Goal: Task Accomplishment & Management: Manage account settings

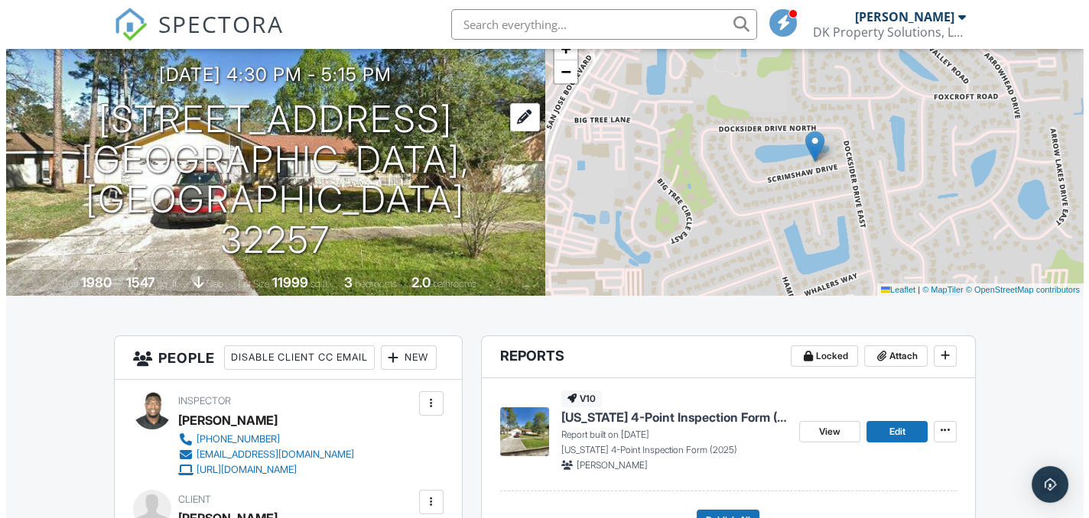
scroll to position [36, 0]
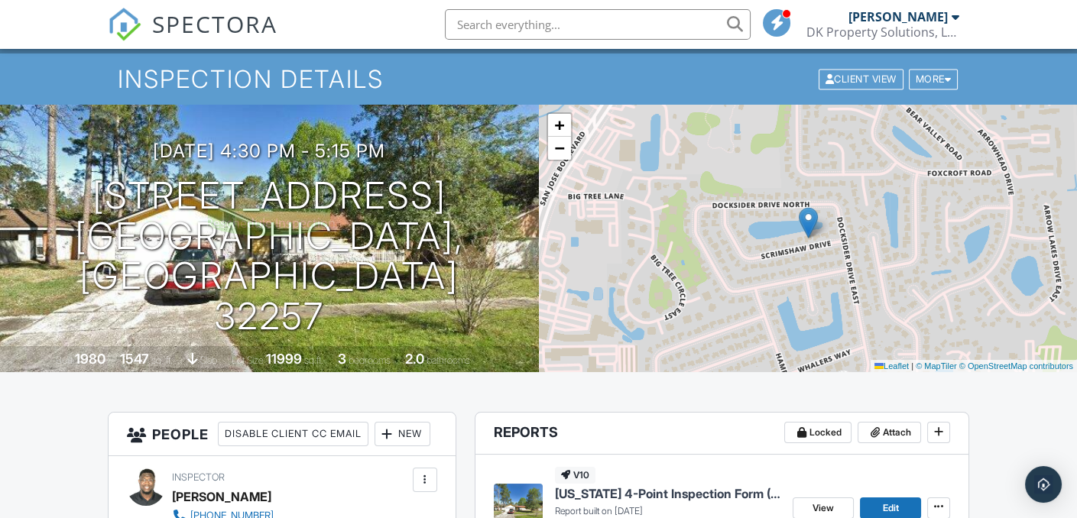
click at [0, 0] on div at bounding box center [0, 0] width 0 height 0
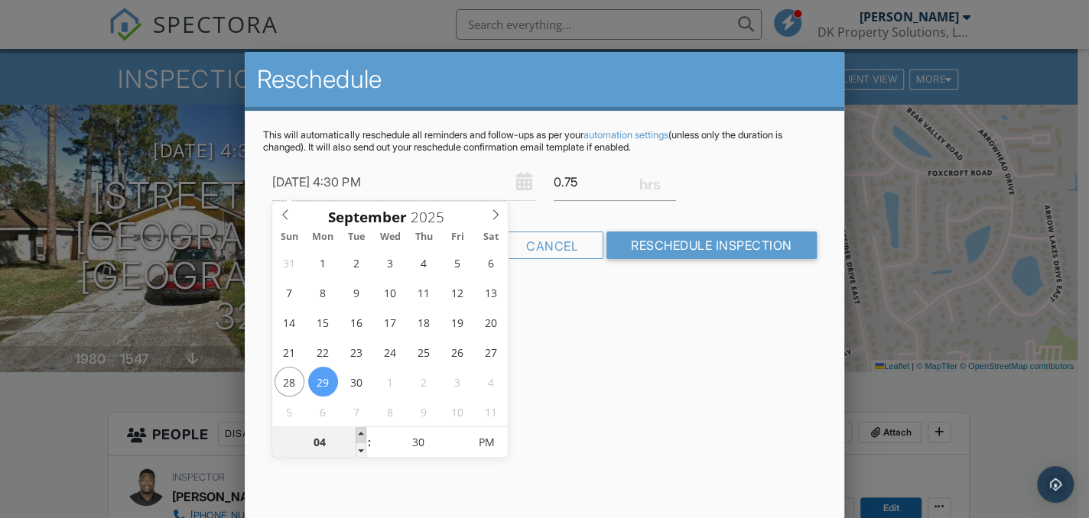
type input "[DATE] 5:30 PM"
type input "05"
click at [360, 431] on span at bounding box center [360, 434] width 11 height 15
type input "[DATE] 6:30 PM"
type input "06"
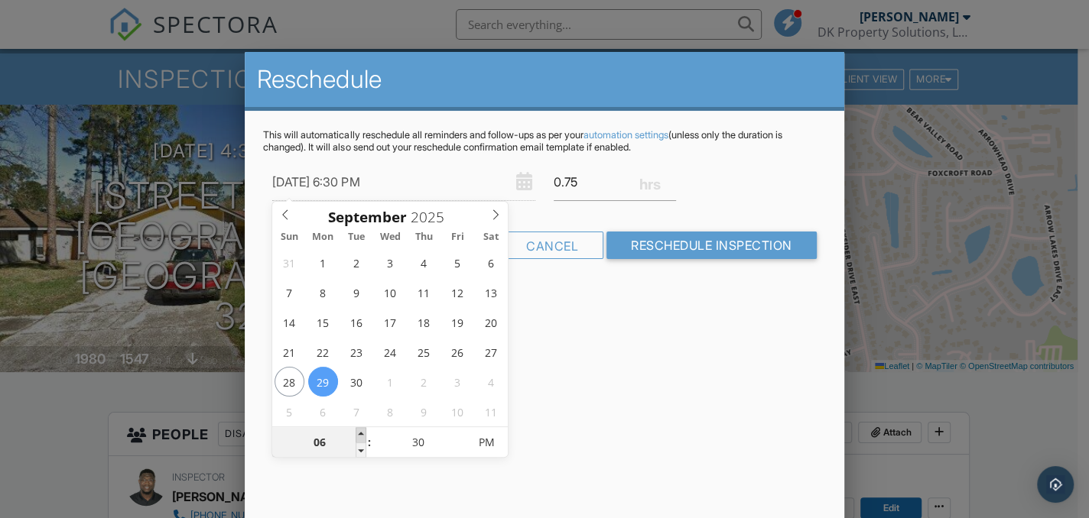
click at [360, 431] on span at bounding box center [360, 434] width 11 height 15
type input "[DATE] 7:30 PM"
type input "07"
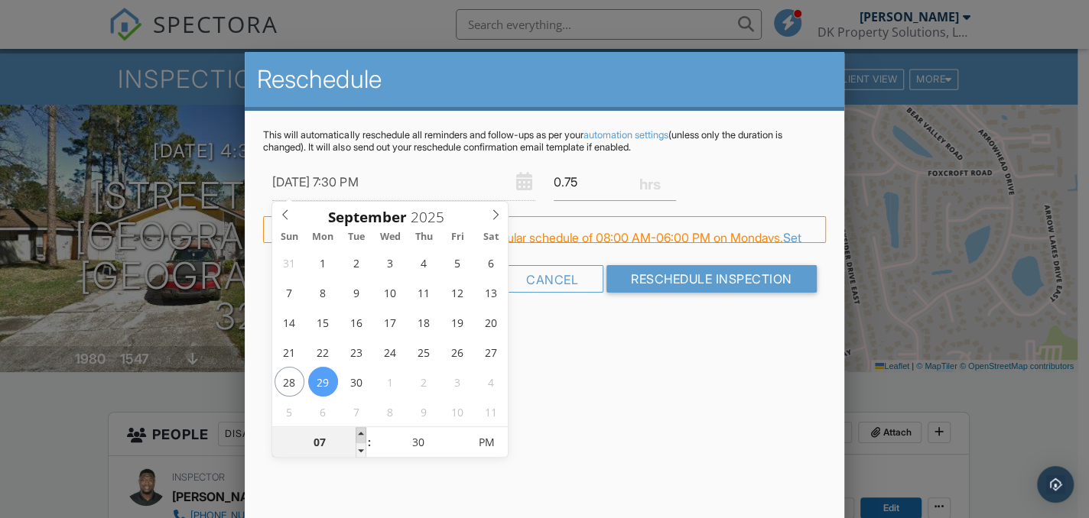
click at [360, 431] on span at bounding box center [360, 434] width 11 height 15
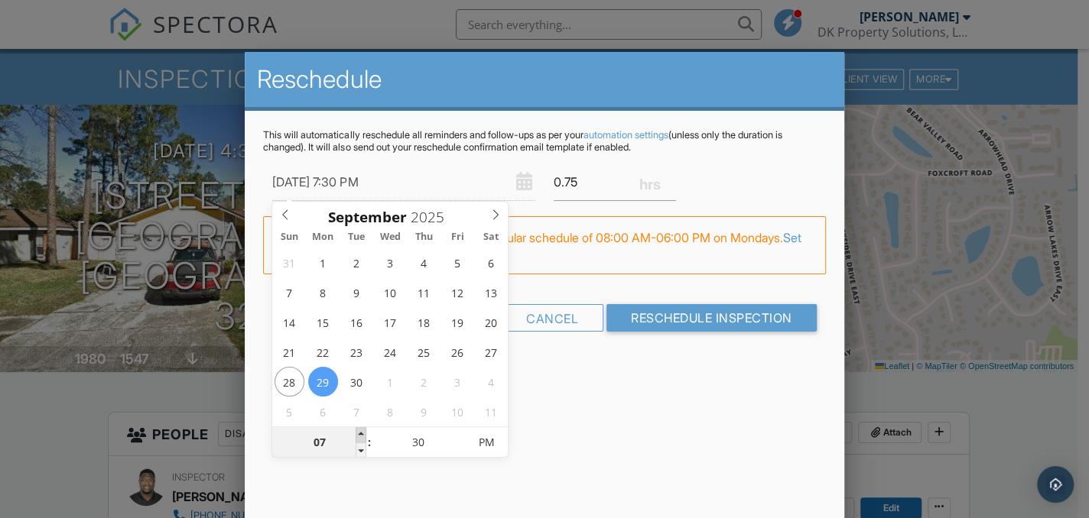
type input "[DATE] 8:30 PM"
type input "08"
click at [360, 431] on span at bounding box center [360, 434] width 11 height 15
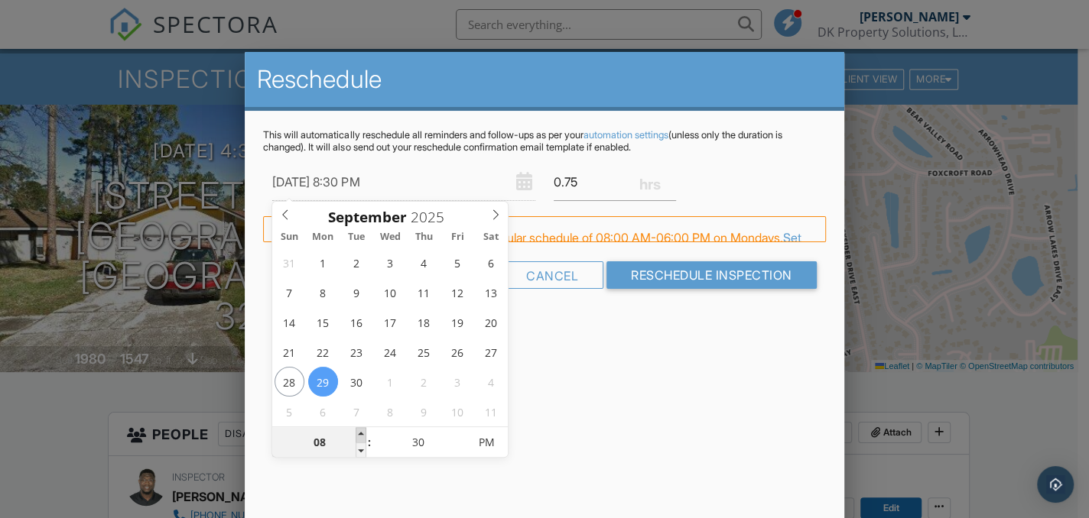
type input "[DATE] 9:30 PM"
type input "09"
click at [360, 431] on span at bounding box center [360, 434] width 11 height 15
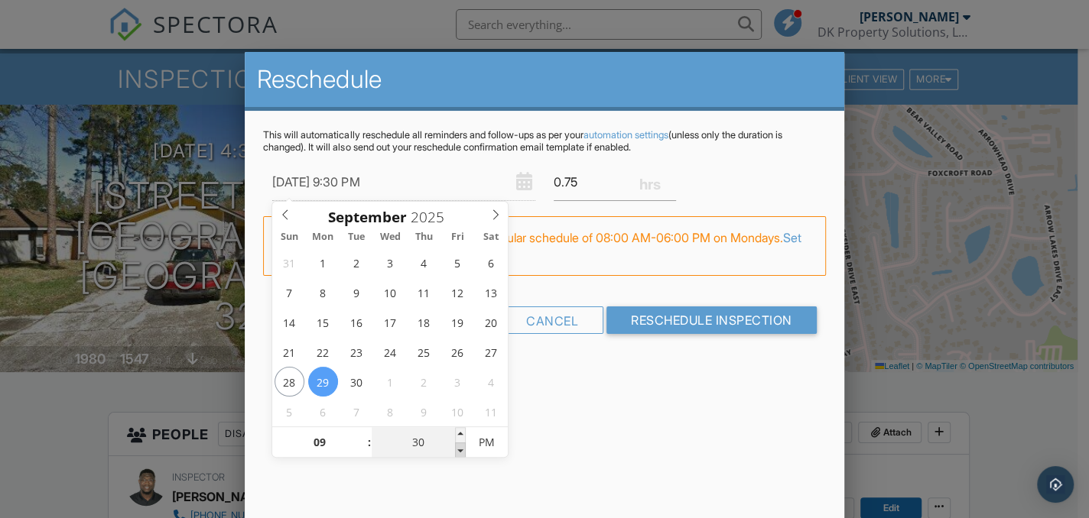
type input "[DATE] 9:25 PM"
type input "25"
click at [462, 449] on span at bounding box center [460, 450] width 11 height 15
type input "[DATE] 9:20 PM"
type input "20"
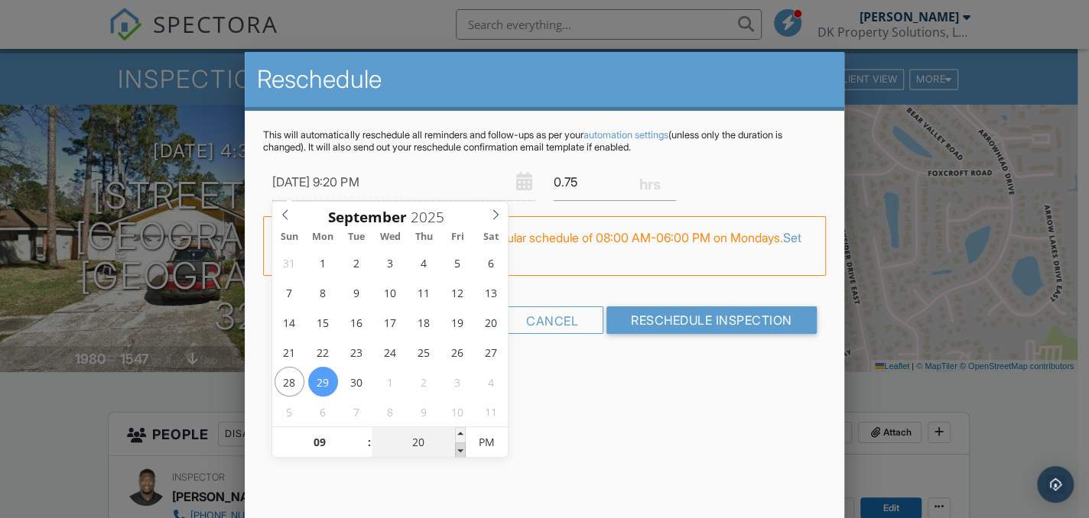
click at [462, 449] on span at bounding box center [460, 450] width 11 height 15
type input "[DATE] 9:15 PM"
type input "15"
click at [462, 449] on span at bounding box center [460, 450] width 11 height 15
type input "[DATE] 9:10 PM"
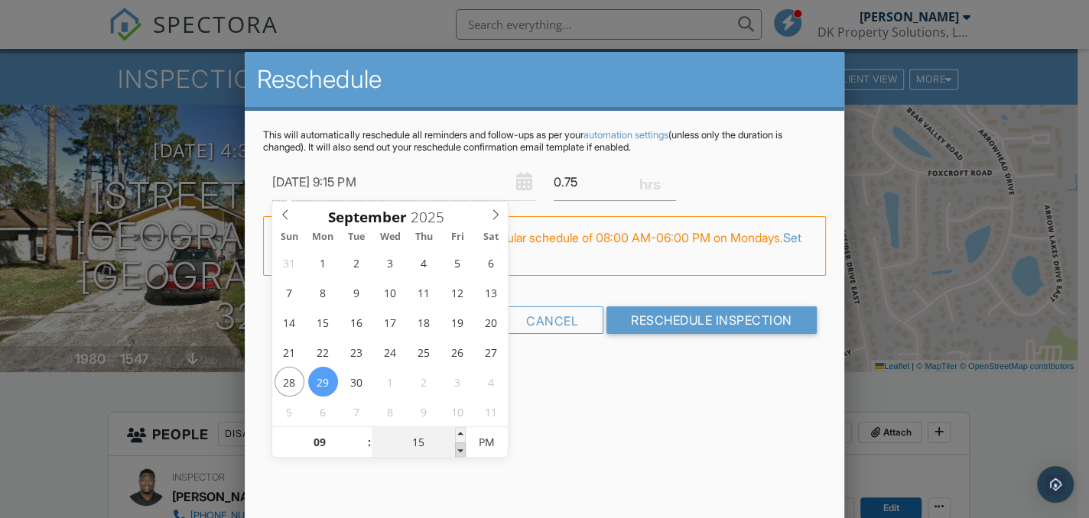
type input "10"
click at [462, 449] on span at bounding box center [460, 450] width 11 height 15
type input "[DATE] 9:05 PM"
type input "05"
click at [462, 449] on span at bounding box center [460, 450] width 11 height 15
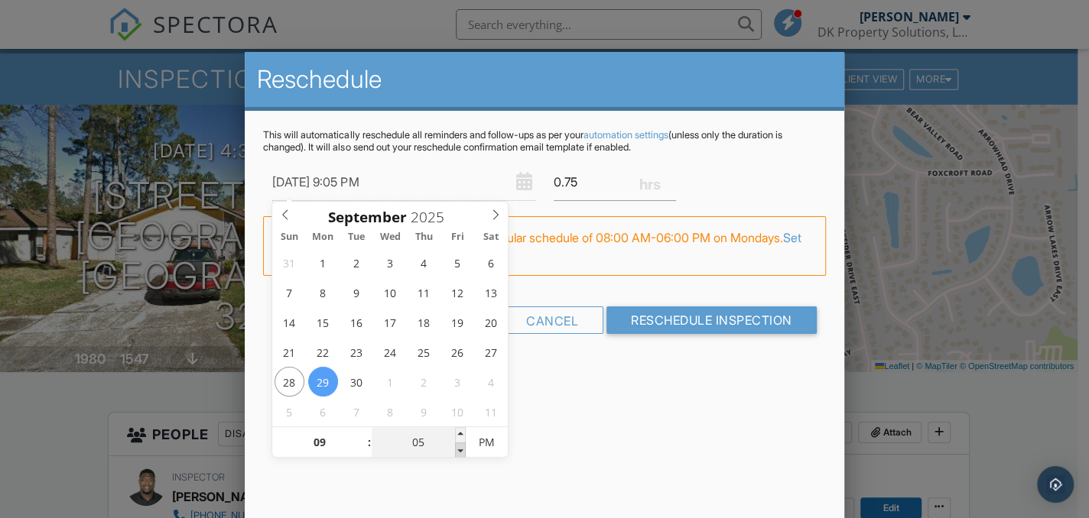
type input "[DATE] 9:00 PM"
type input "00"
click at [462, 449] on span at bounding box center [460, 450] width 11 height 15
type input "[DATE] 8:55 PM"
type input "08"
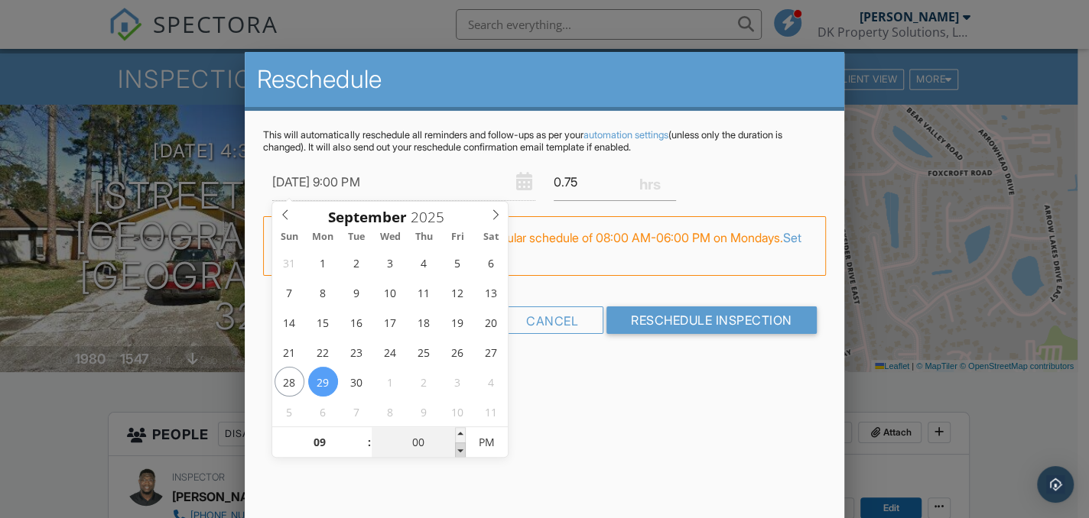
type input "55"
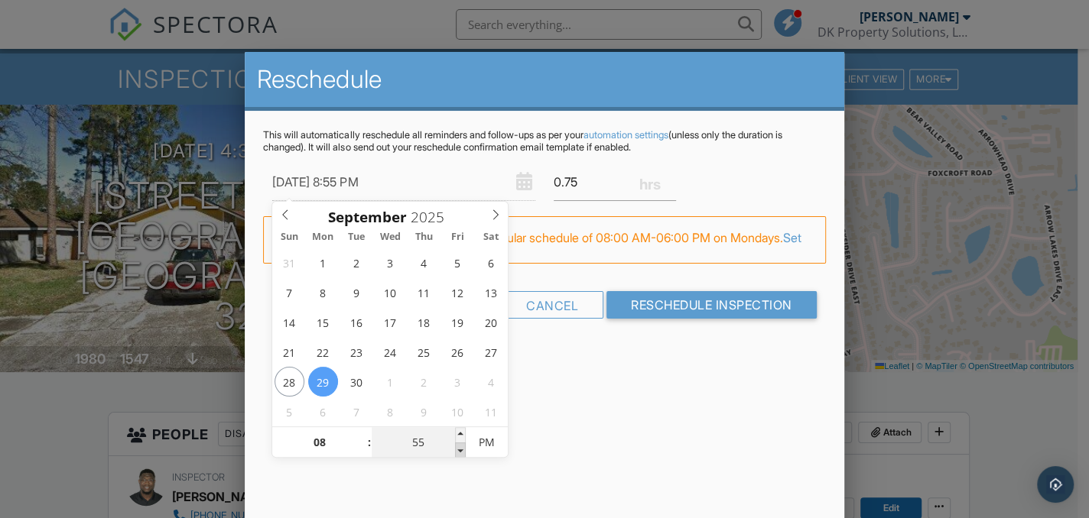
click at [462, 449] on span at bounding box center [460, 450] width 11 height 15
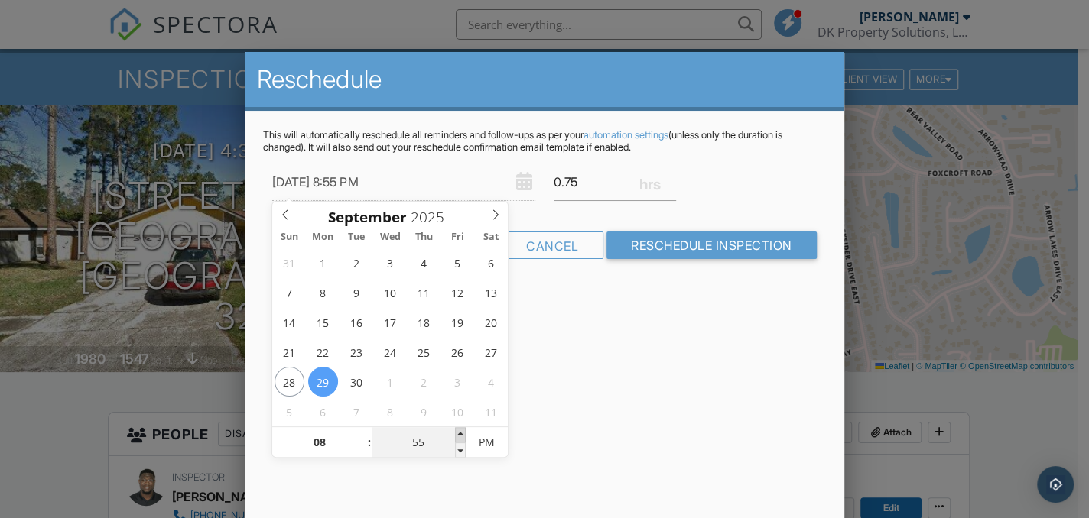
type input "[DATE] 9:00 PM"
type input "09"
type input "00"
click at [460, 433] on span at bounding box center [460, 434] width 11 height 15
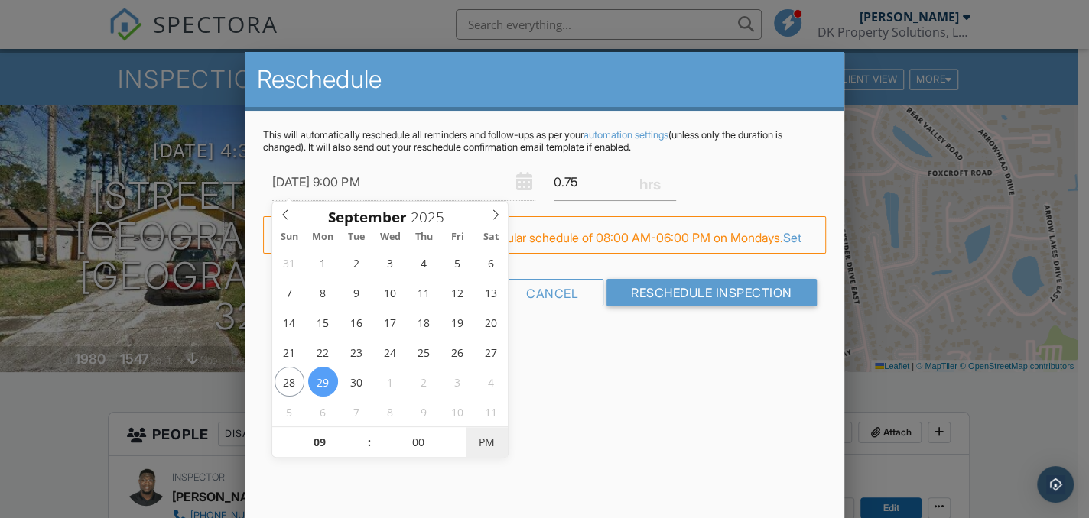
type input "[DATE] 9:00 AM"
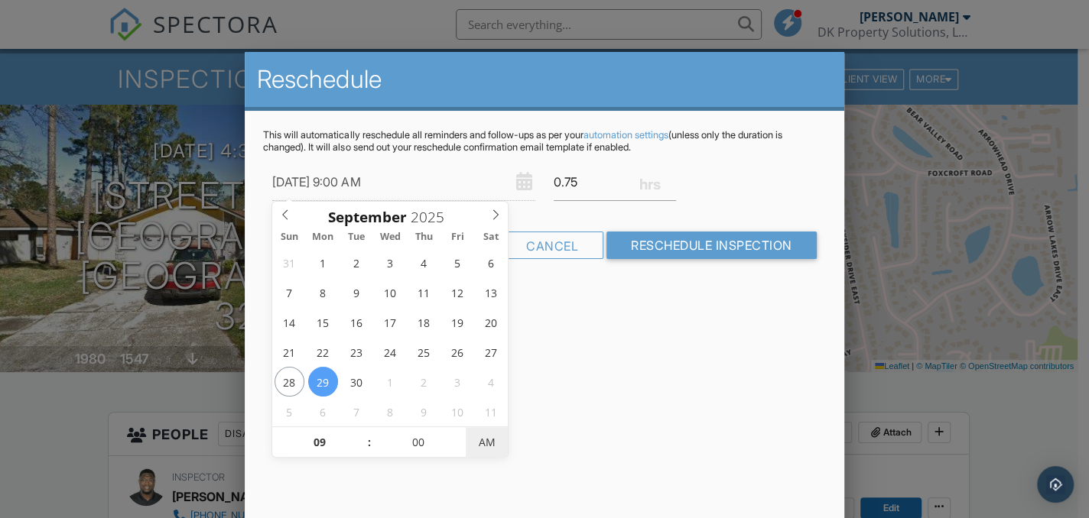
click at [485, 444] on span "AM" at bounding box center [487, 442] width 42 height 31
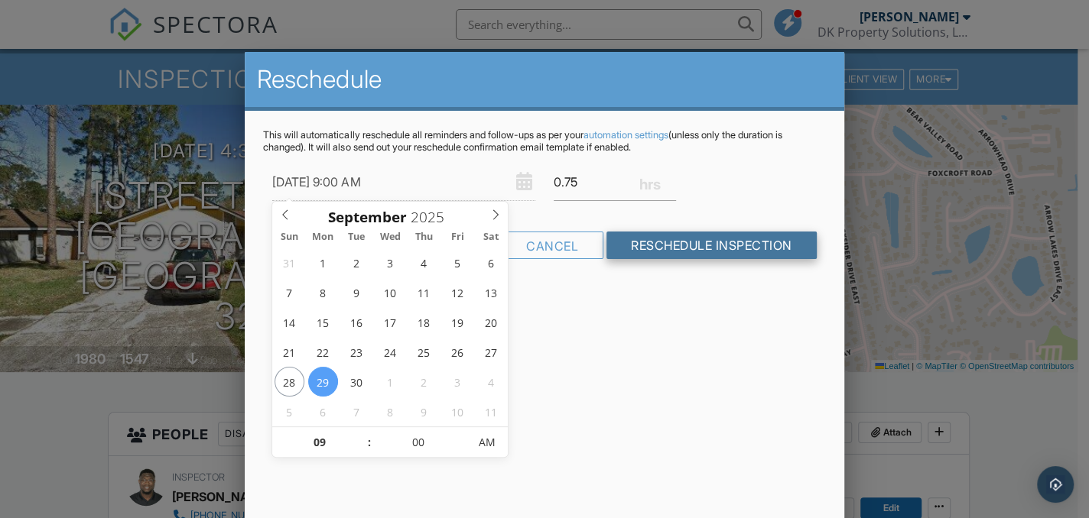
click at [707, 246] on input "Reschedule Inspection" at bounding box center [711, 246] width 210 height 28
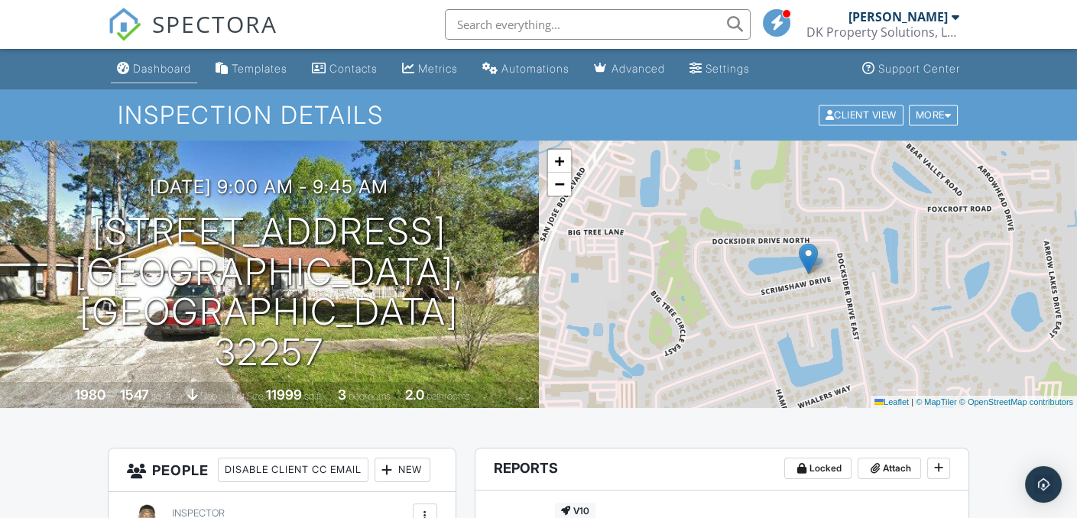
click at [167, 62] on div "Dashboard" at bounding box center [162, 68] width 58 height 13
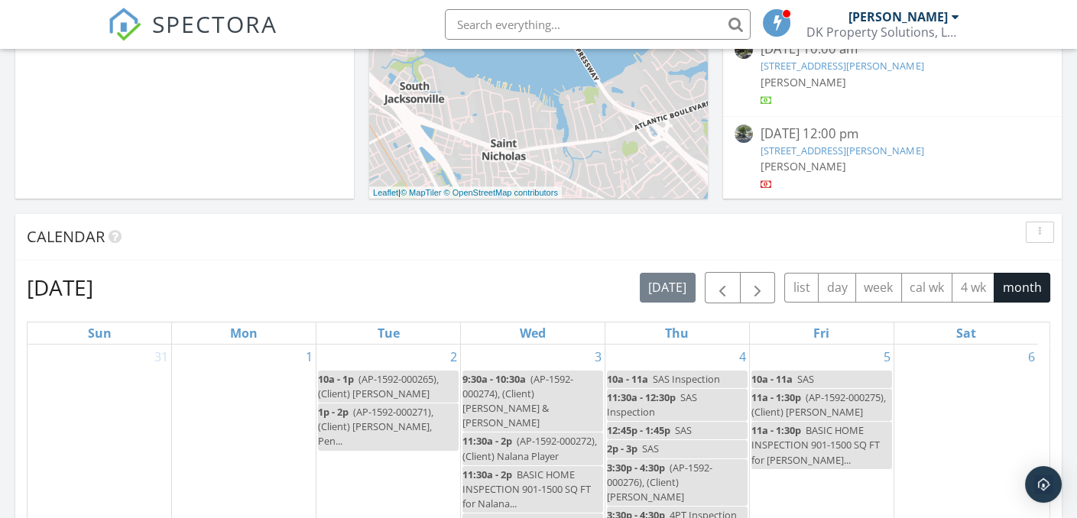
scroll to position [76, 0]
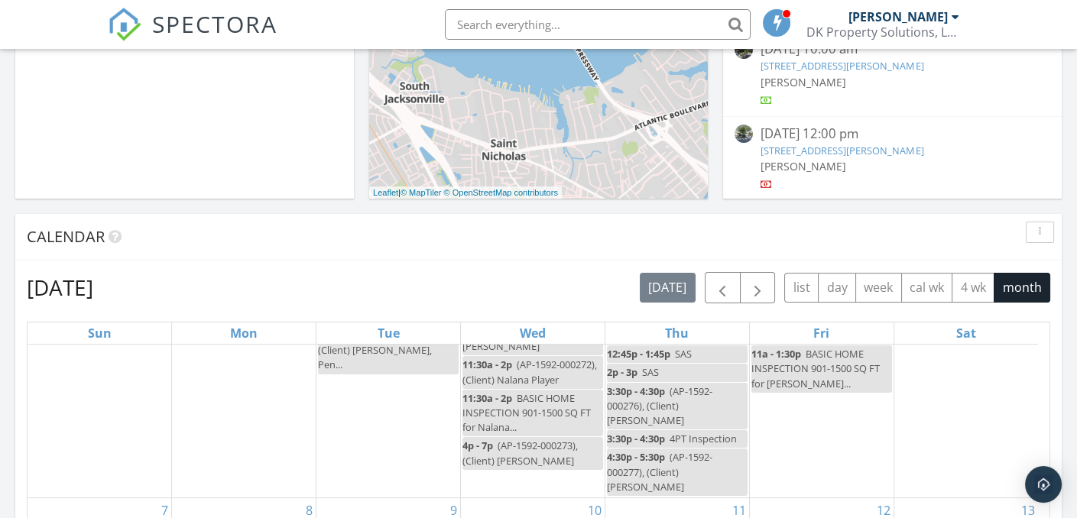
click at [846, 153] on link "1971 Morehouse Rd, Jacksonville, FL 32209" at bounding box center [842, 151] width 163 height 14
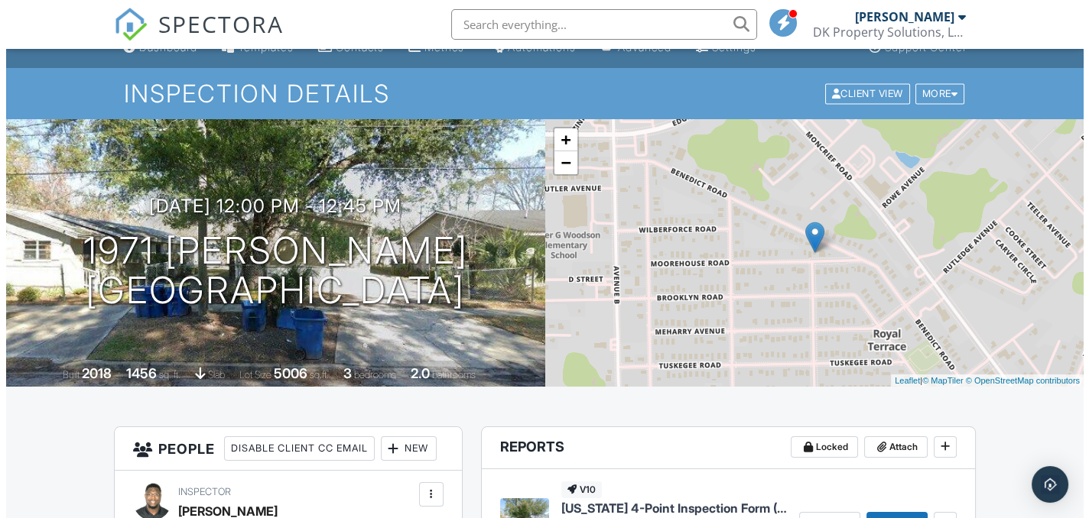
scroll to position [76, 0]
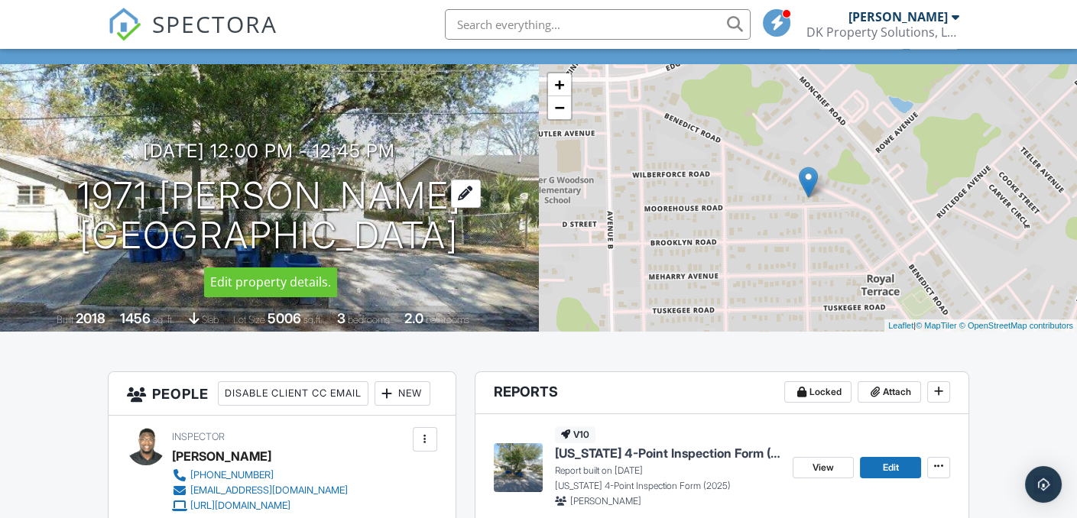
click at [481, 195] on div at bounding box center [466, 194] width 30 height 28
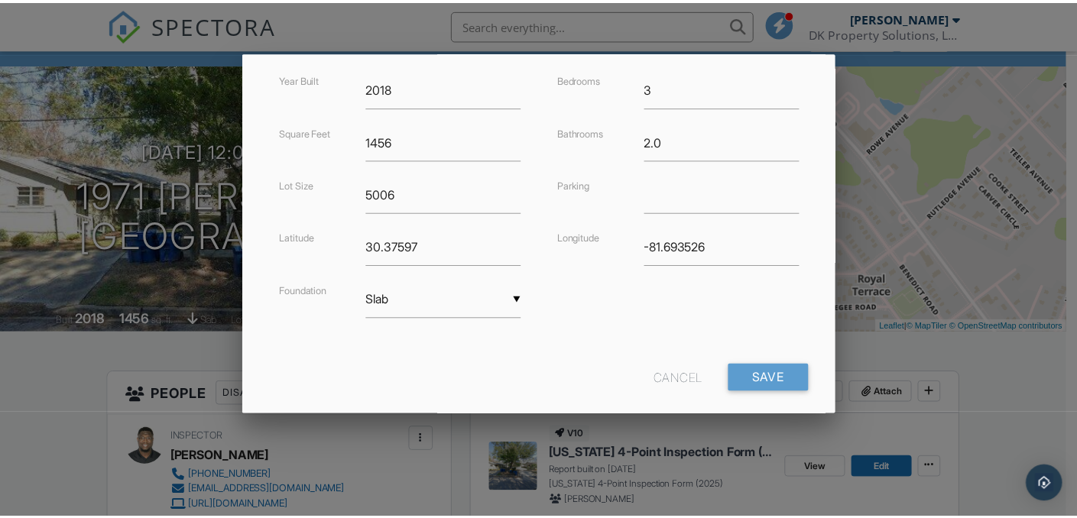
scroll to position [398, 0]
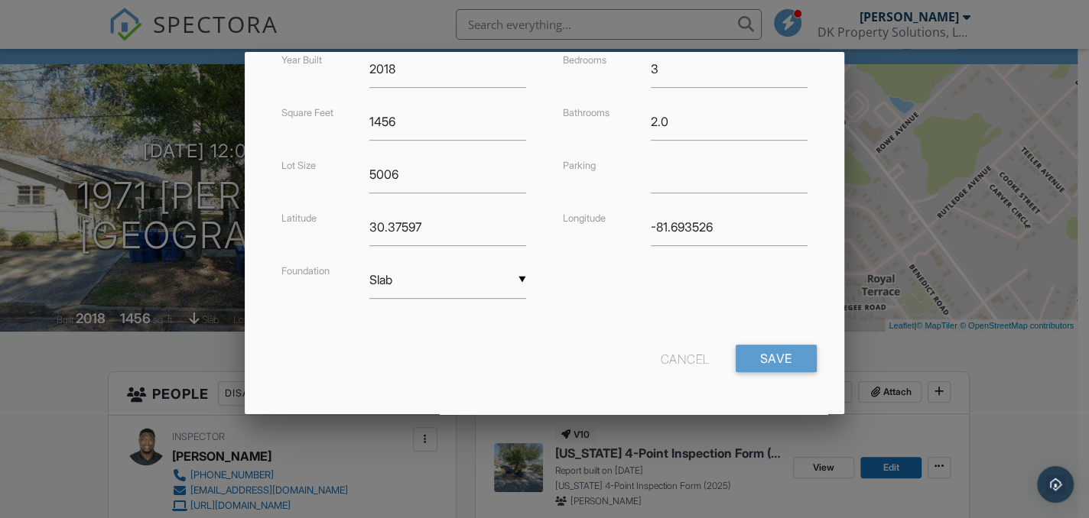
click at [661, 361] on div "Cancel" at bounding box center [685, 359] width 49 height 28
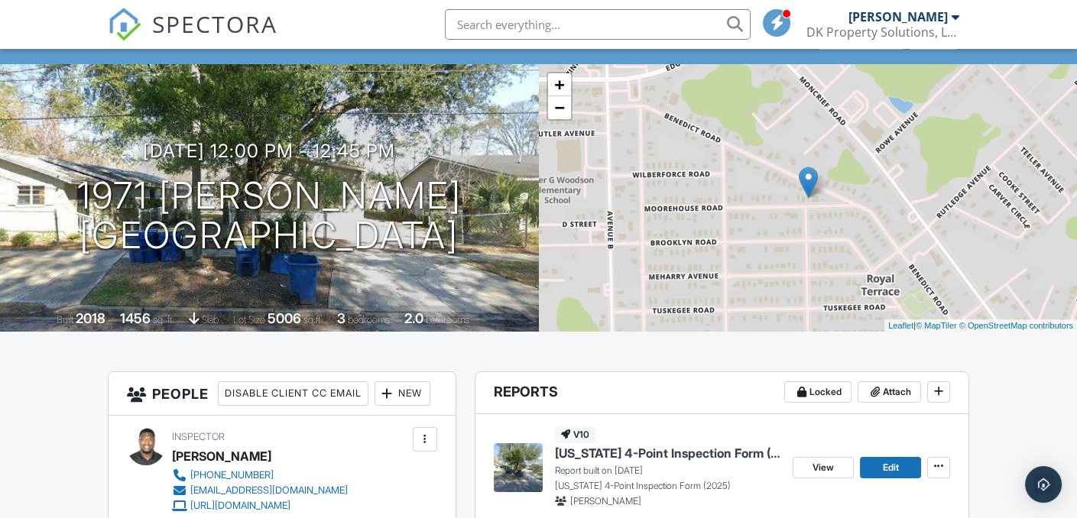
click at [779, 31] on div at bounding box center [777, 23] width 28 height 28
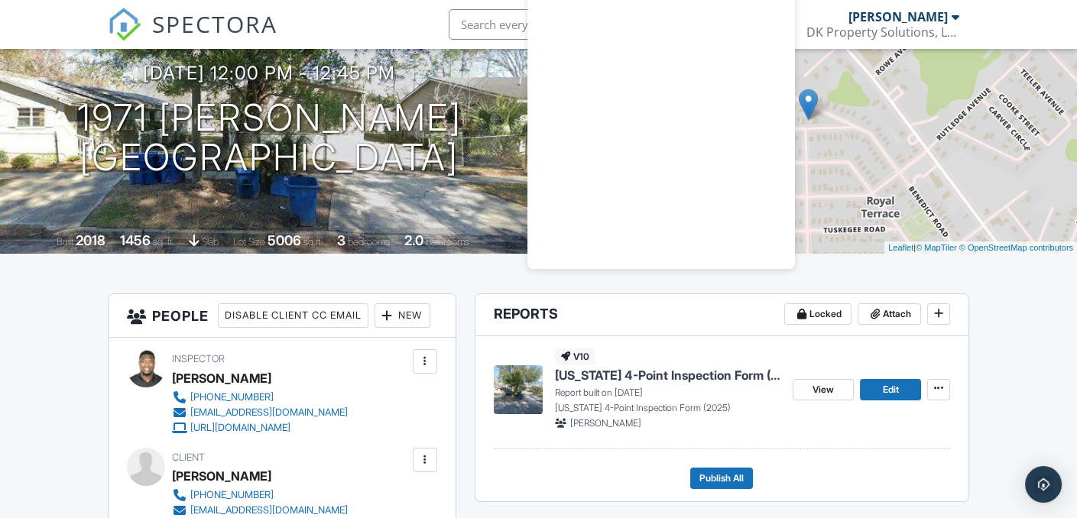
scroll to position [153, 0]
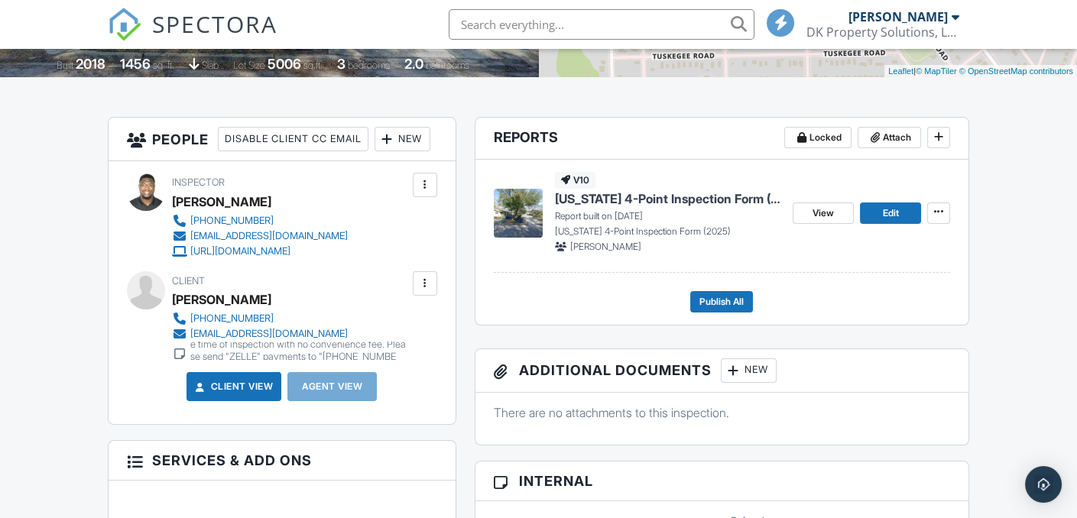
scroll to position [306, 0]
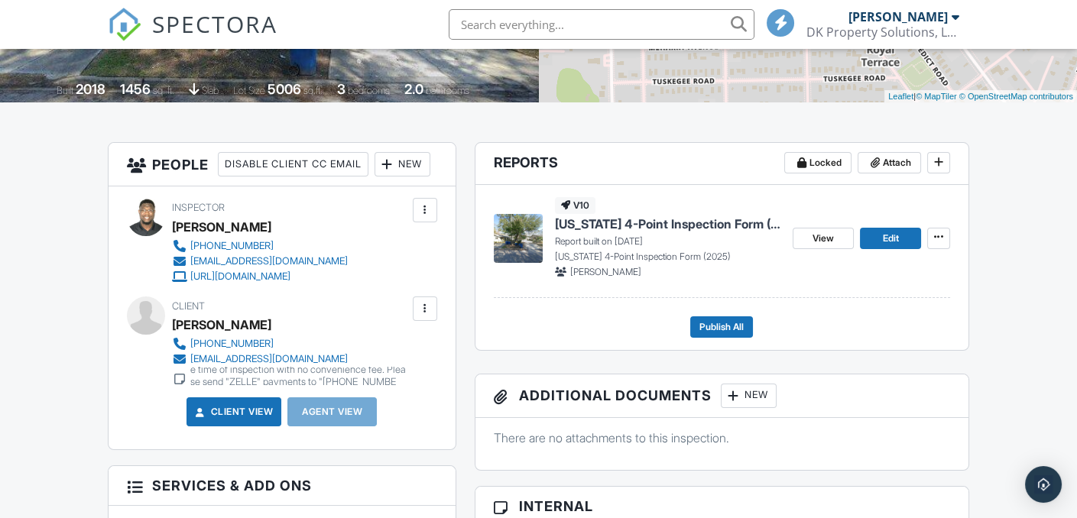
click at [426, 218] on div at bounding box center [424, 210] width 15 height 15
click at [369, 231] on div "Inspector Dwayne Keenon, Sr +19048745083 info@dkproperty.us http://www.dkproper…" at bounding box center [296, 241] width 249 height 86
click at [423, 317] on div at bounding box center [424, 308] width 15 height 15
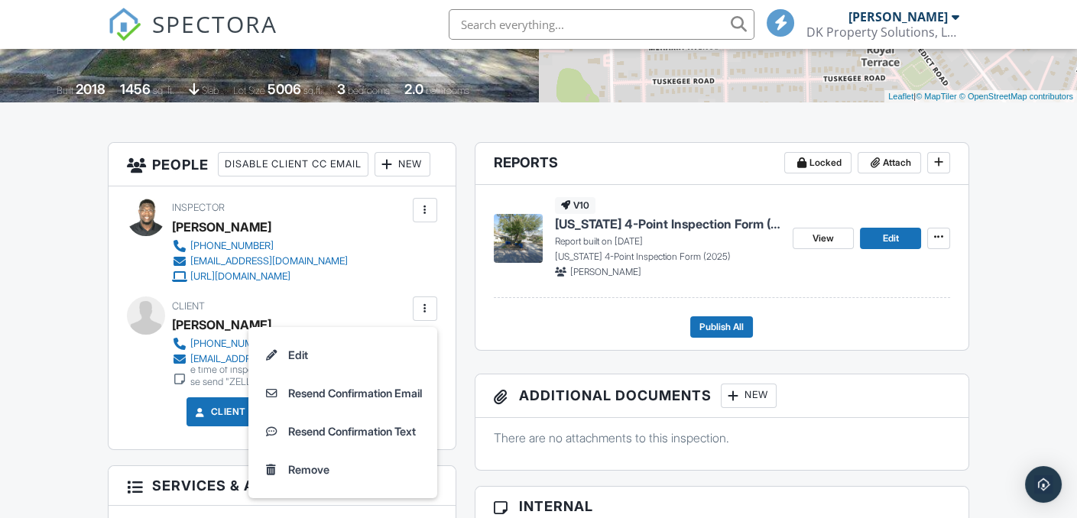
click at [365, 284] on div "Inspector Dwayne Keenon, Sr +19048745083 info@dkproperty.us http://www.dkproper…" at bounding box center [296, 241] width 249 height 86
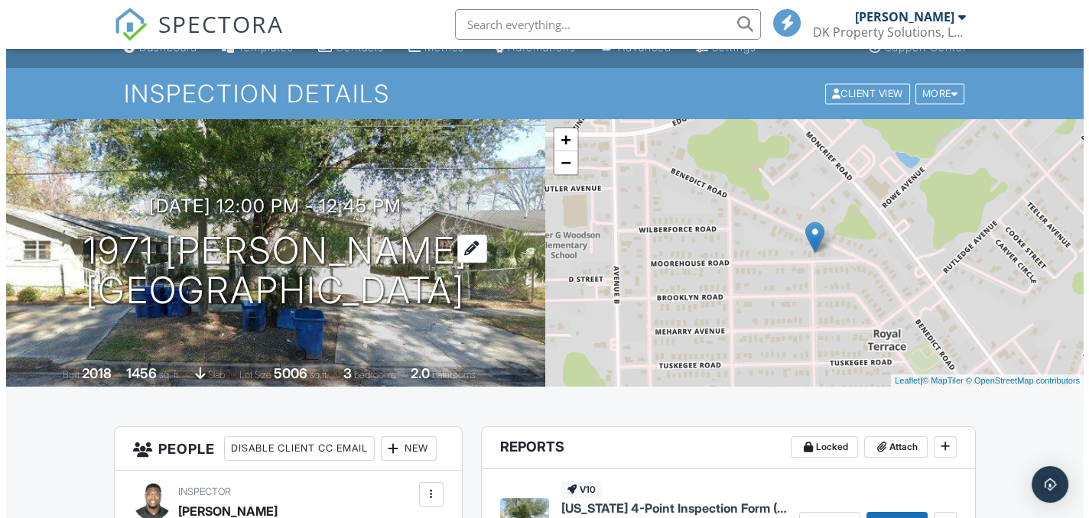
scroll to position [0, 0]
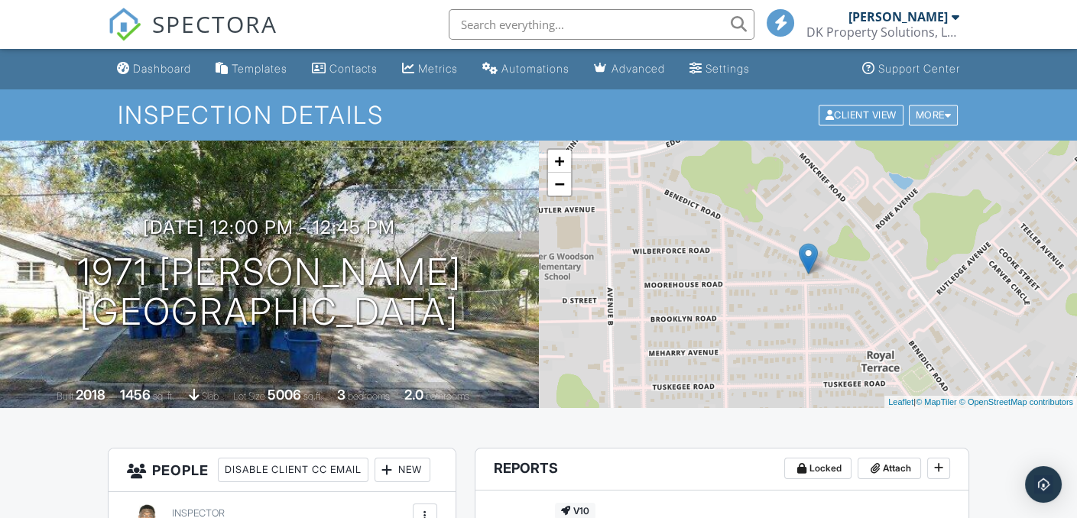
click at [952, 112] on div "More" at bounding box center [934, 115] width 50 height 21
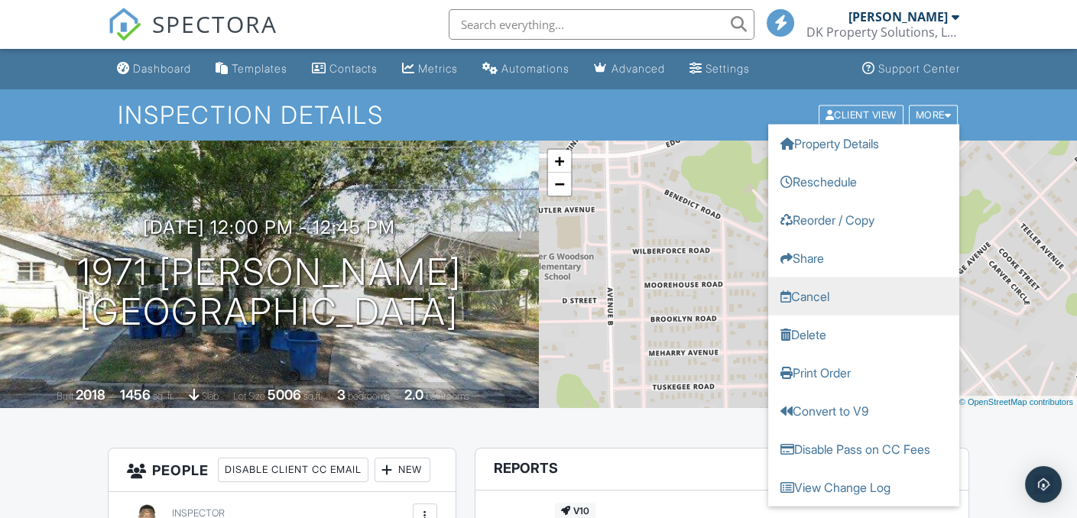
click at [840, 296] on link "Cancel" at bounding box center [863, 296] width 191 height 38
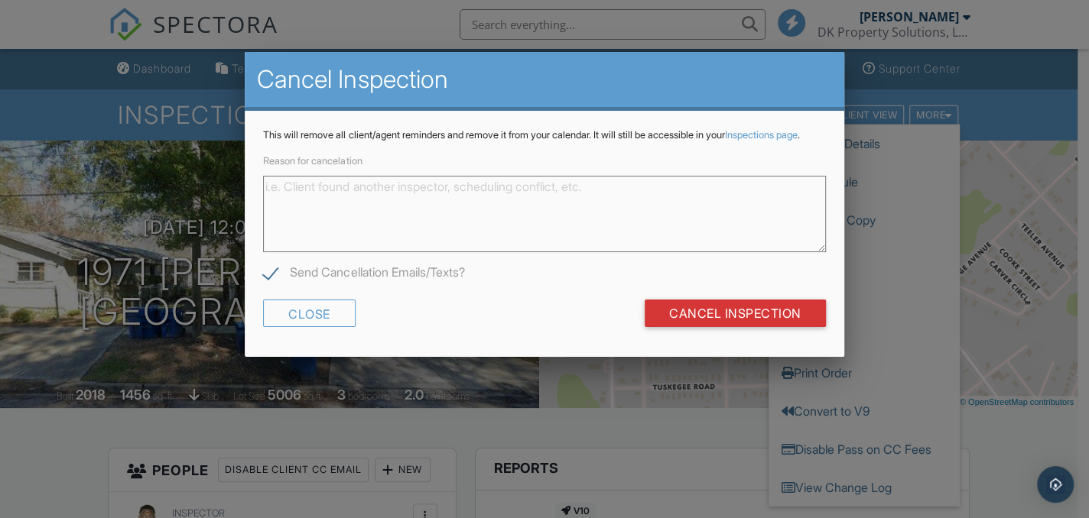
click at [372, 224] on textarea "Reason for cancelation" at bounding box center [544, 214] width 562 height 76
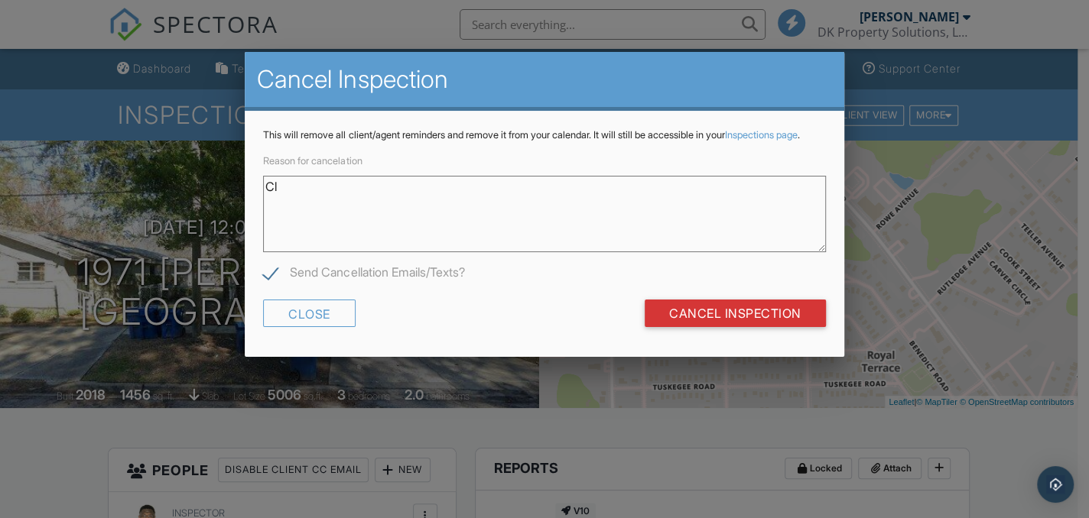
type textarea "C"
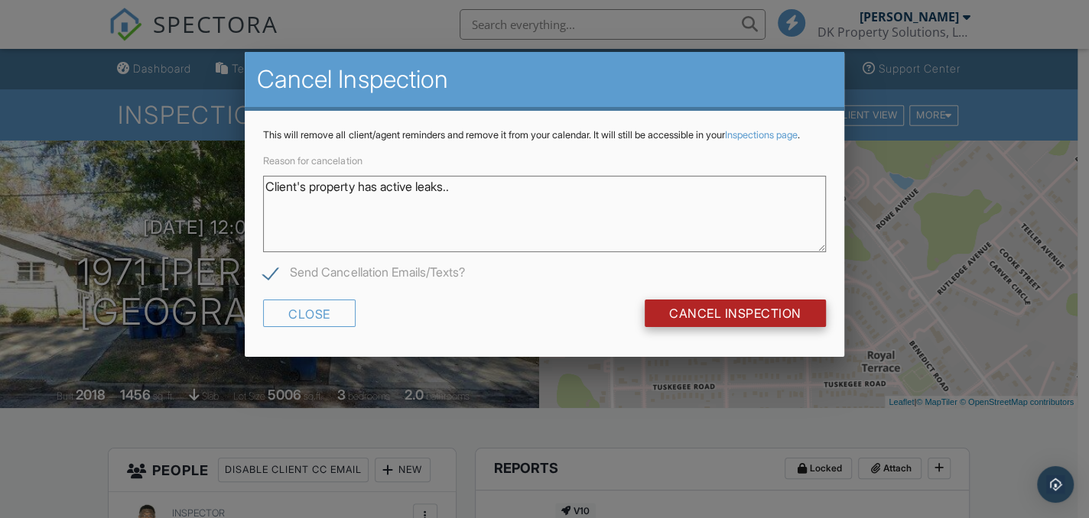
type textarea "Client's property has active leaks.."
click at [765, 327] on input "Cancel Inspection" at bounding box center [734, 314] width 181 height 28
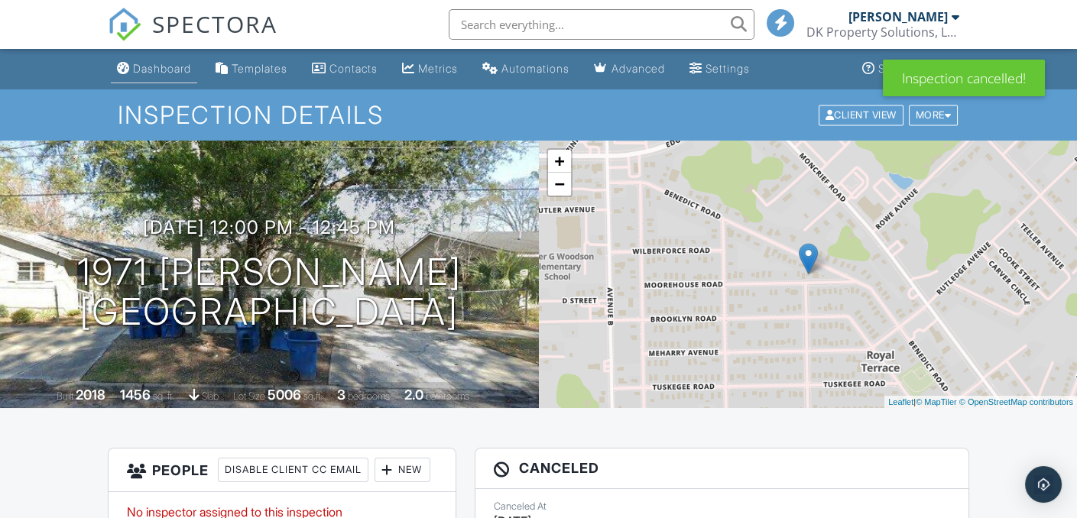
click at [181, 70] on div "Dashboard" at bounding box center [162, 68] width 58 height 13
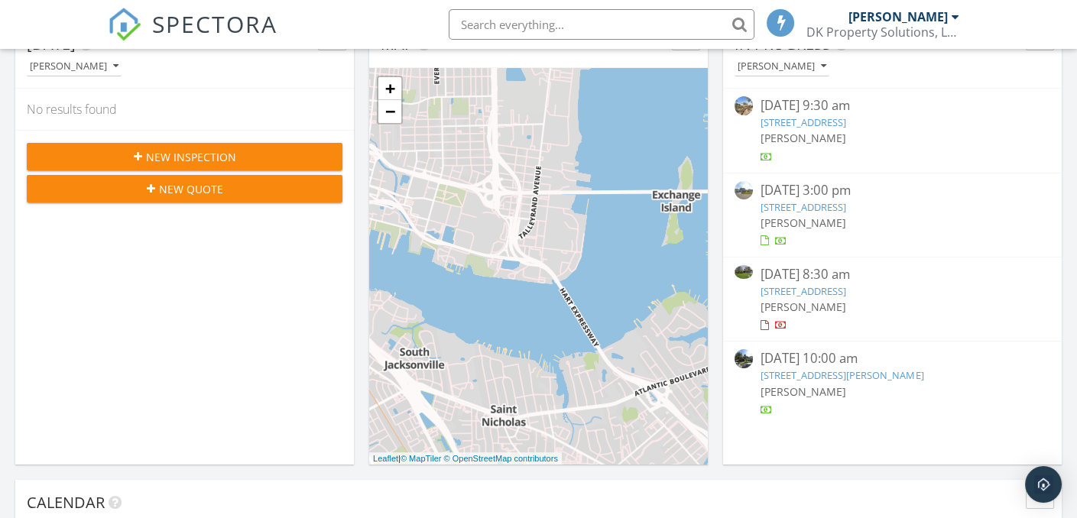
scroll to position [229, 0]
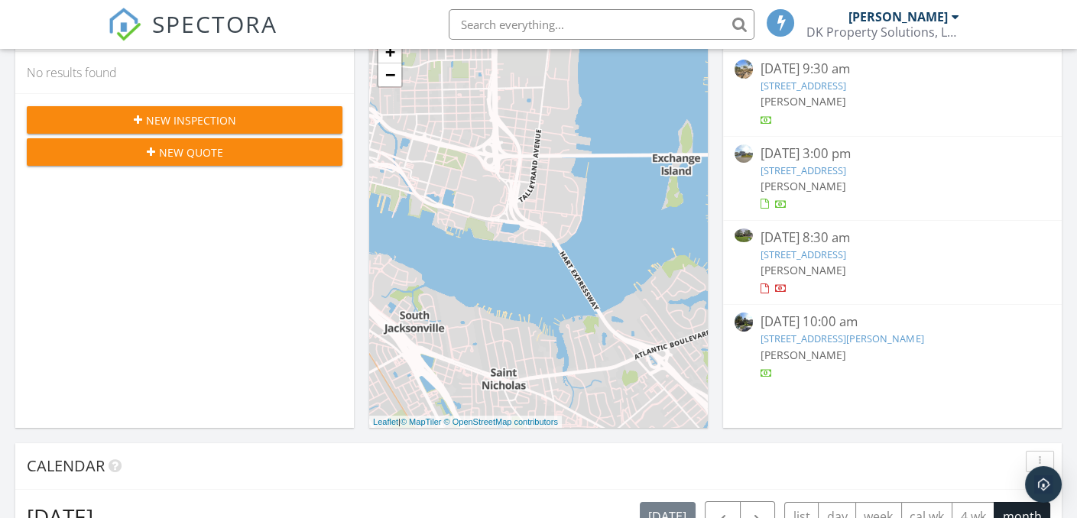
click at [877, 339] on link "[STREET_ADDRESS][PERSON_NAME]" at bounding box center [842, 339] width 163 height 14
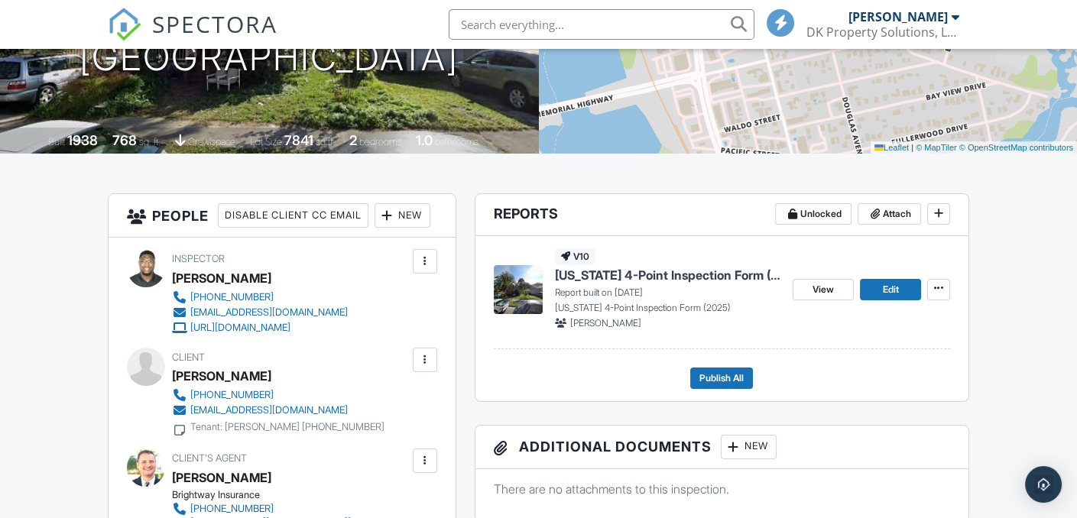
scroll to position [229, 0]
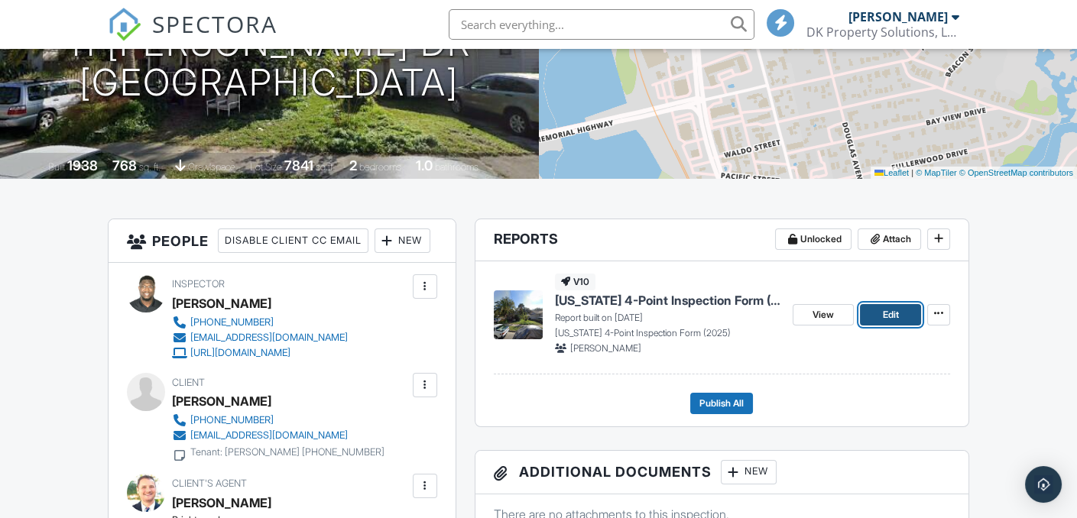
click at [884, 318] on span "Edit" at bounding box center [891, 314] width 16 height 15
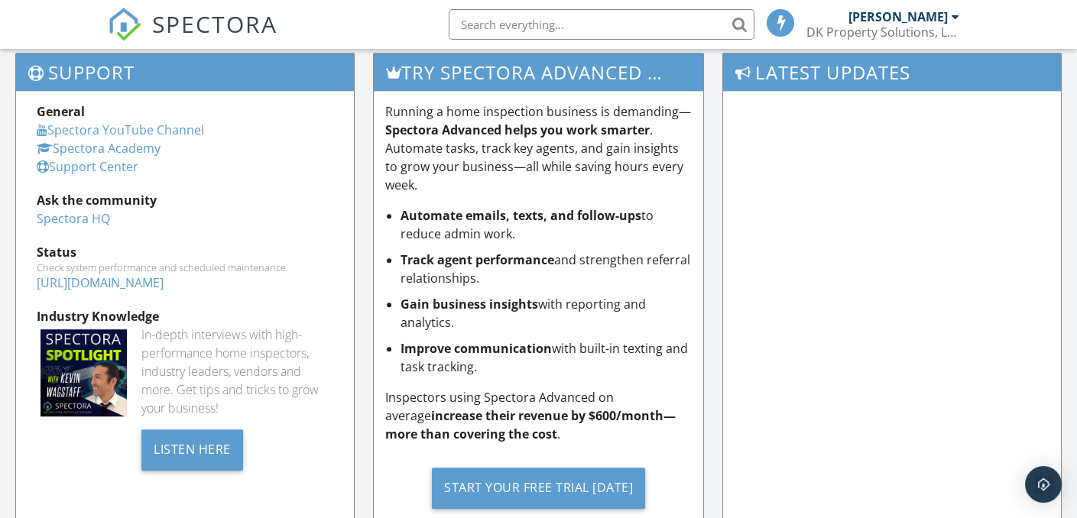
scroll to position [1478, 0]
